Goal: Use online tool/utility: Use online tool/utility

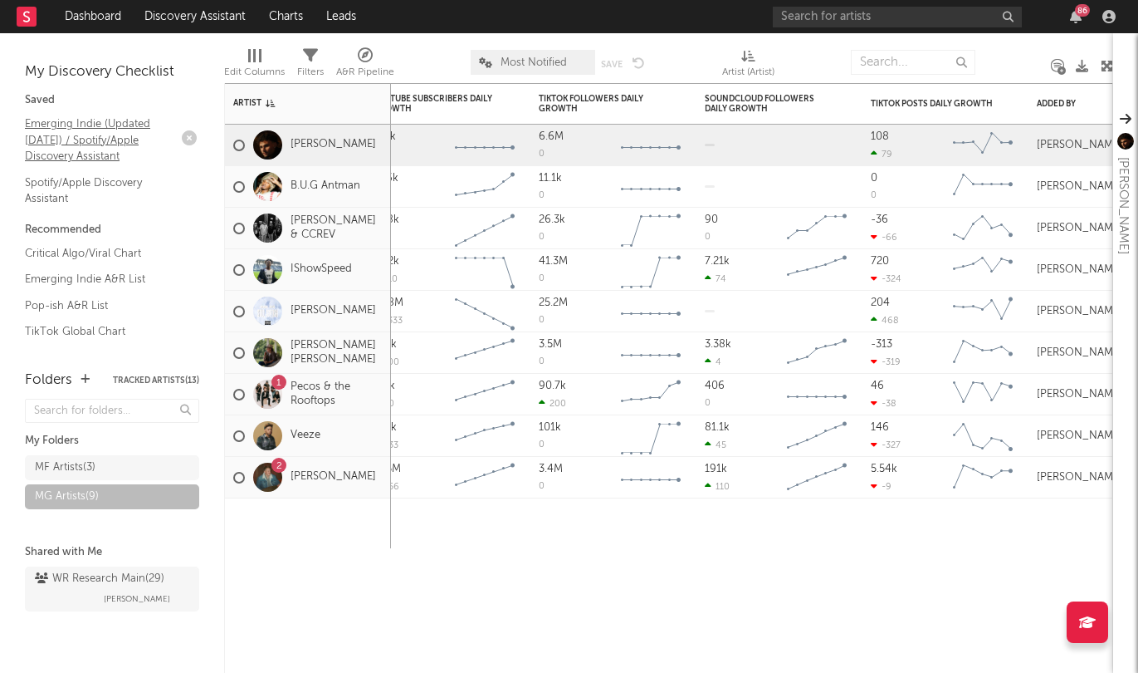
click at [75, 134] on link "Emerging Indie (Updated March 31) / Spotify/Apple Discovery Assistant" at bounding box center [104, 140] width 158 height 51
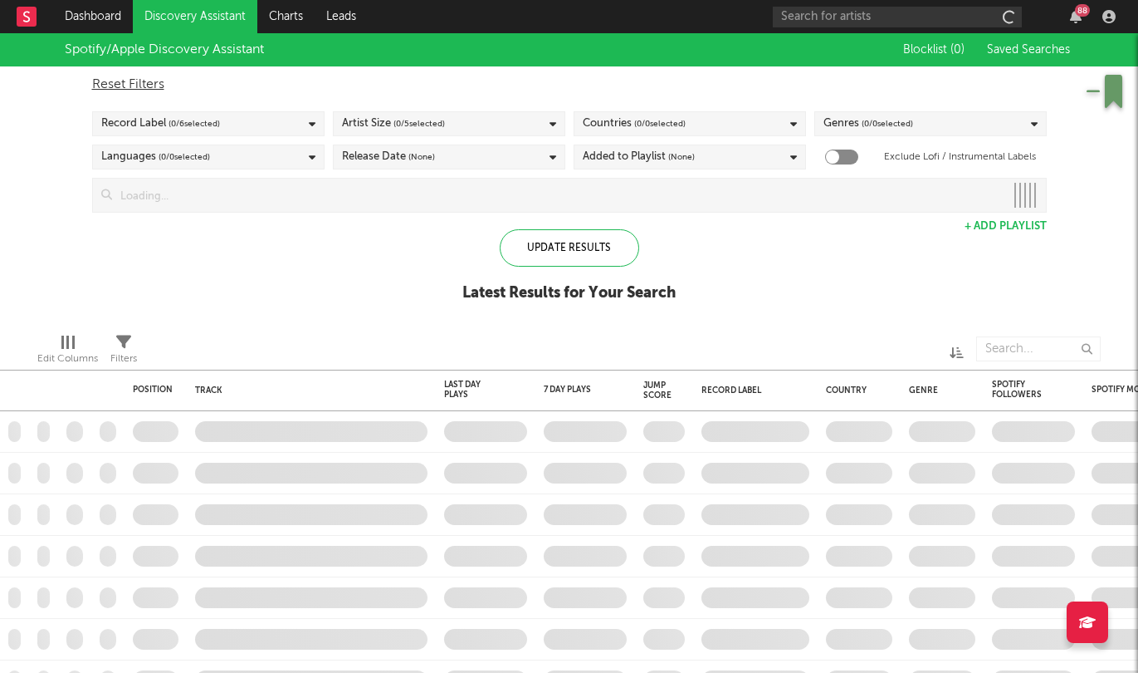
checkbox input "true"
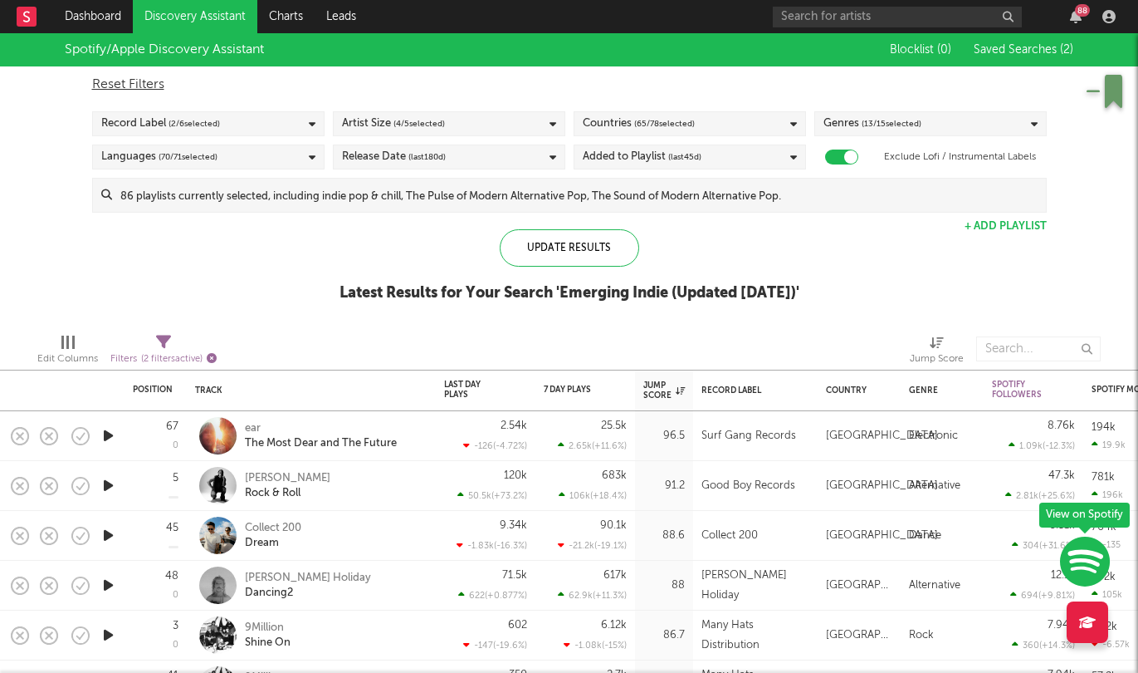
click at [217, 354] on icon "button" at bounding box center [212, 358] width 10 height 10
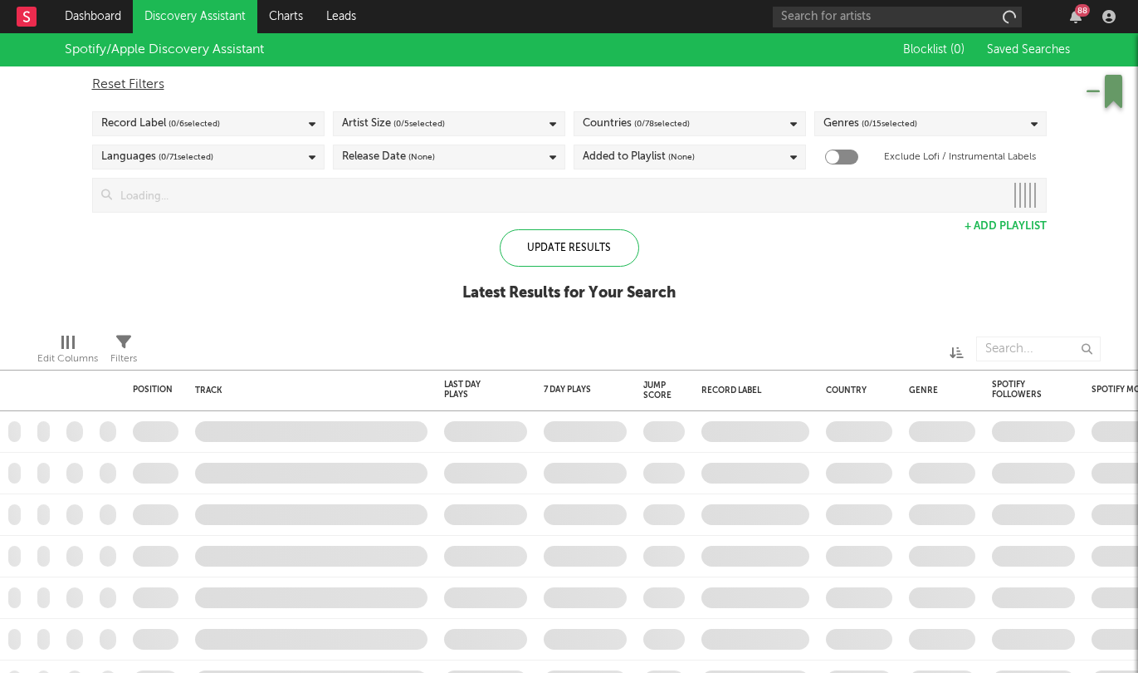
checkbox input "true"
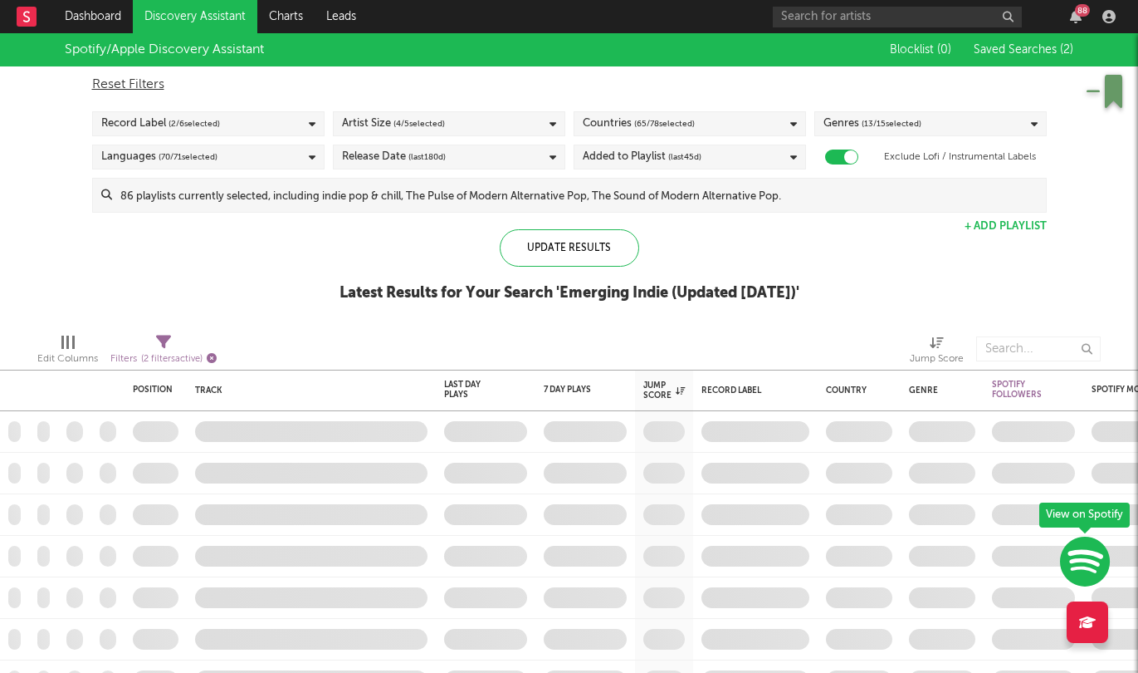
click at [217, 359] on icon "button" at bounding box center [212, 358] width 10 height 10
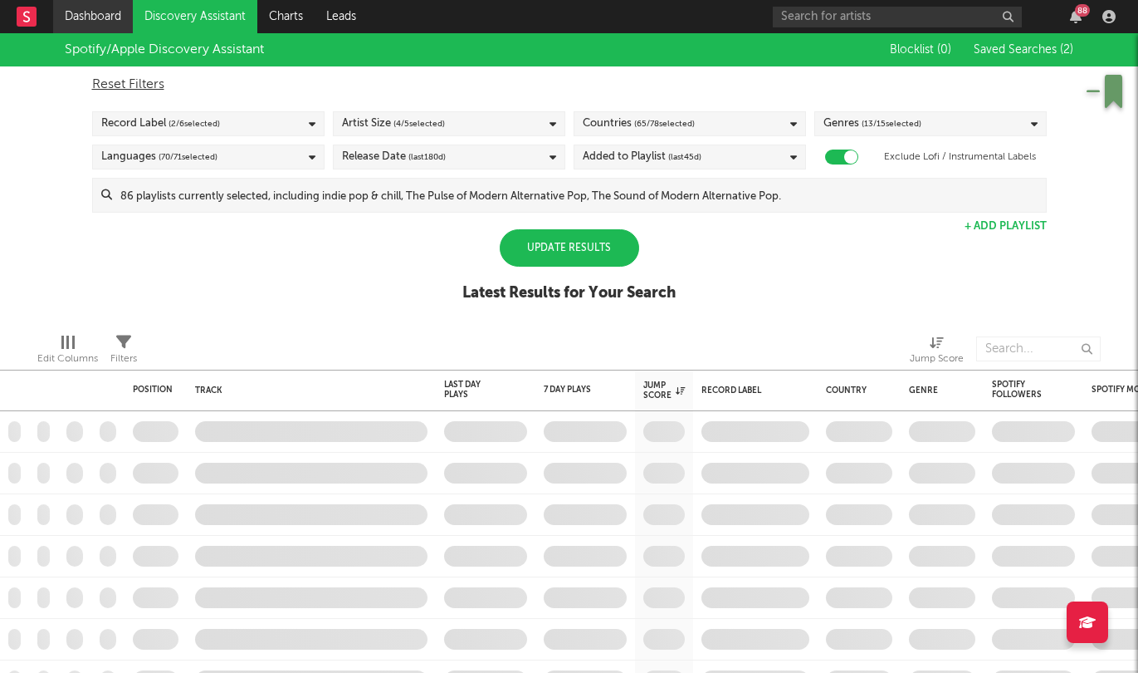
click at [86, 23] on link "Dashboard" at bounding box center [93, 16] width 80 height 33
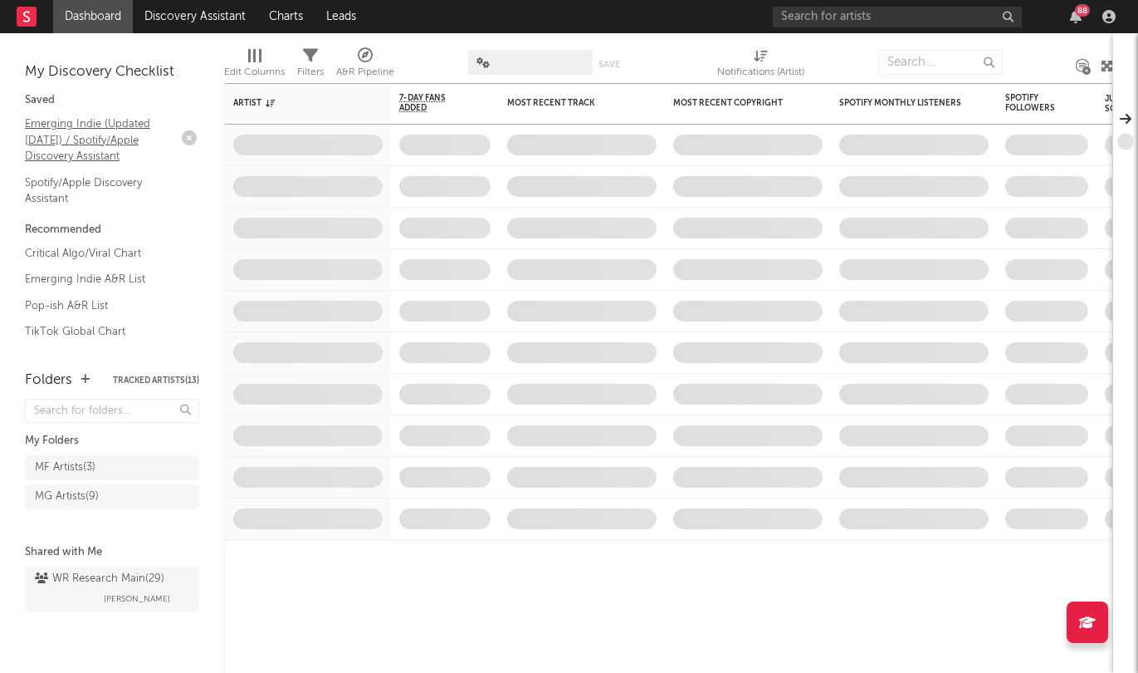
click at [60, 154] on link "Emerging Indie (Updated March 31) / Spotify/Apple Discovery Assistant" at bounding box center [104, 140] width 158 height 51
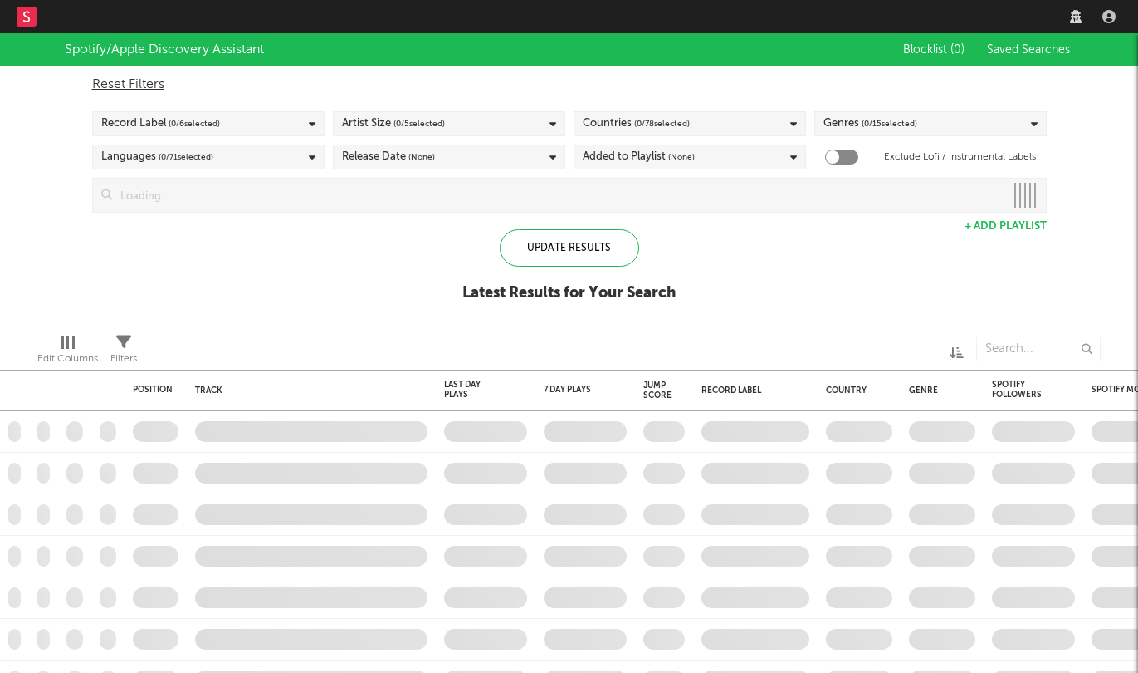
click at [119, 355] on div "Filters" at bounding box center [123, 359] width 27 height 20
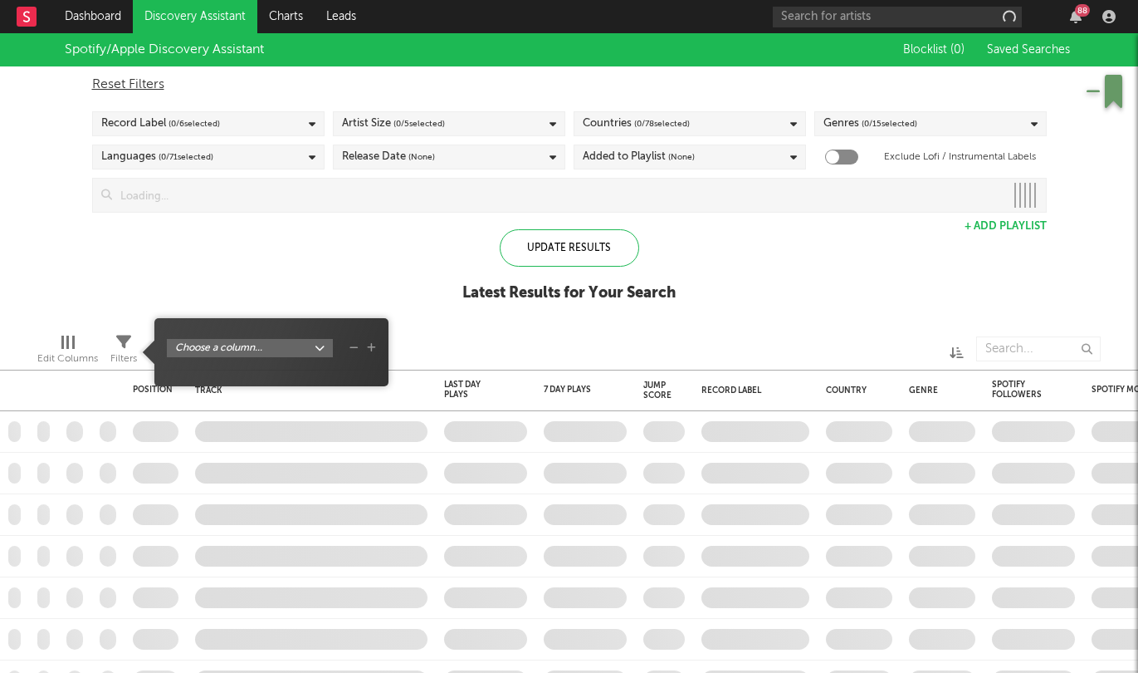
checkbox input "true"
select select "between"
select select "max"
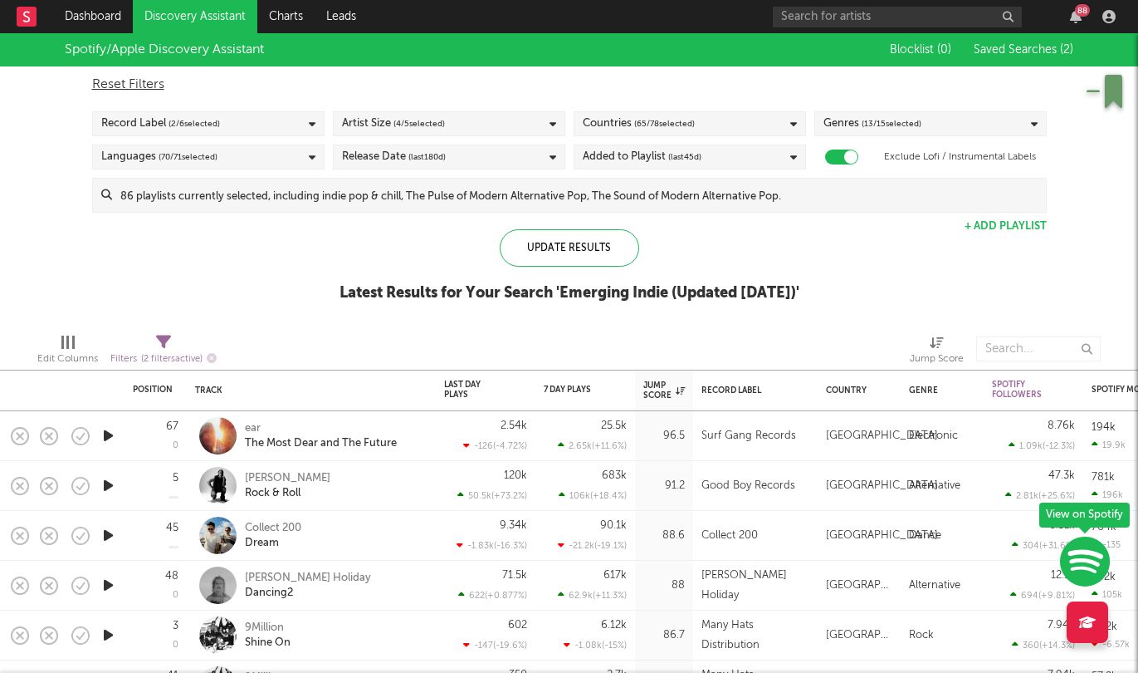
click at [242, 285] on div "Spotify/Apple Discovery Assistant Blocklist ( 0 ) Saved Searches ( 2 ) Reset Fi…" at bounding box center [569, 176] width 1138 height 286
click at [208, 360] on icon "button" at bounding box center [212, 358] width 10 height 10
